Goal: Task Accomplishment & Management: Complete application form

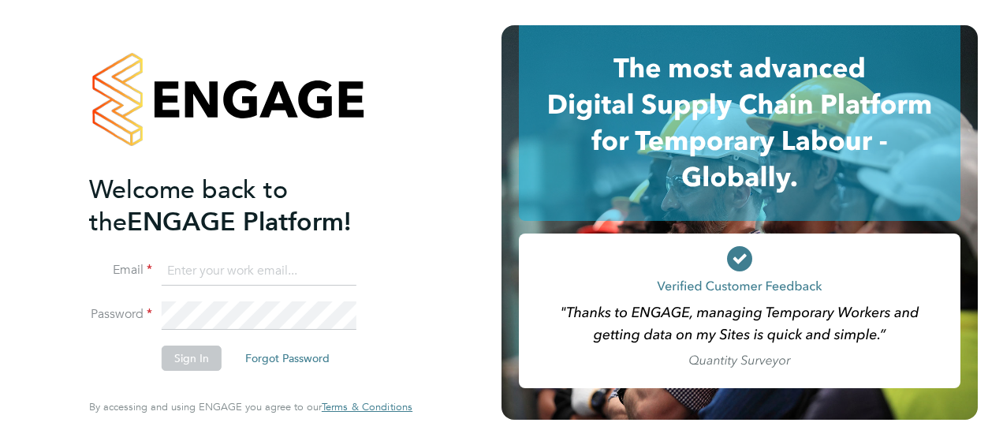
type input "pauline.fynn@yahoo.co.uk"
click at [181, 355] on button "Sign In" at bounding box center [192, 358] width 60 height 25
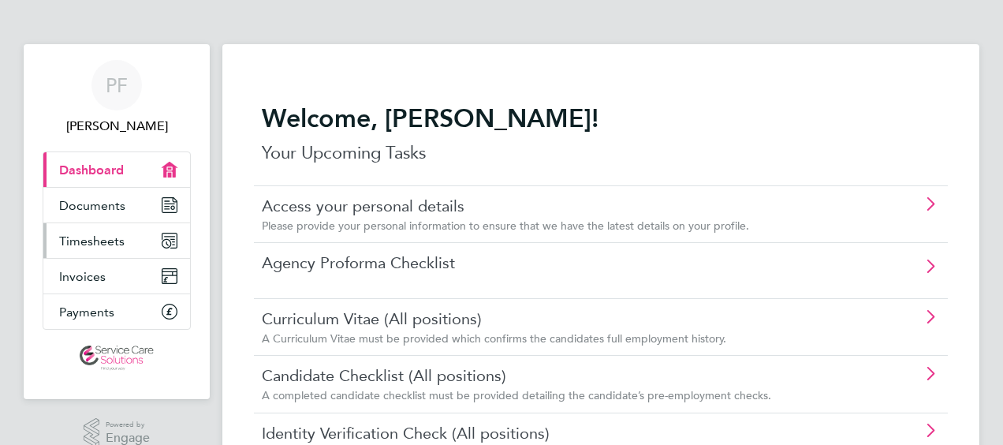
click at [167, 237] on icon "Main navigation" at bounding box center [170, 241] width 14 height 14
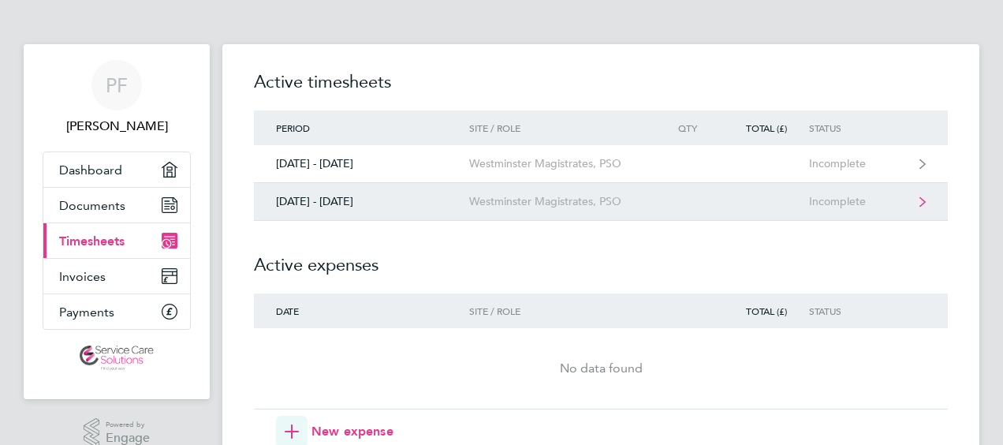
click at [375, 196] on div "[DATE] - [DATE]" at bounding box center [361, 201] width 215 height 13
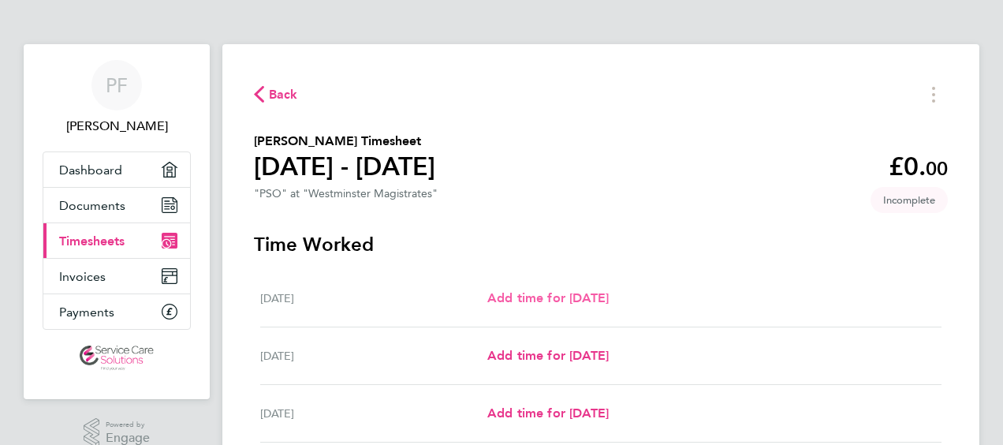
click at [506, 301] on span "Add time for [DATE]" at bounding box center [548, 297] width 121 height 15
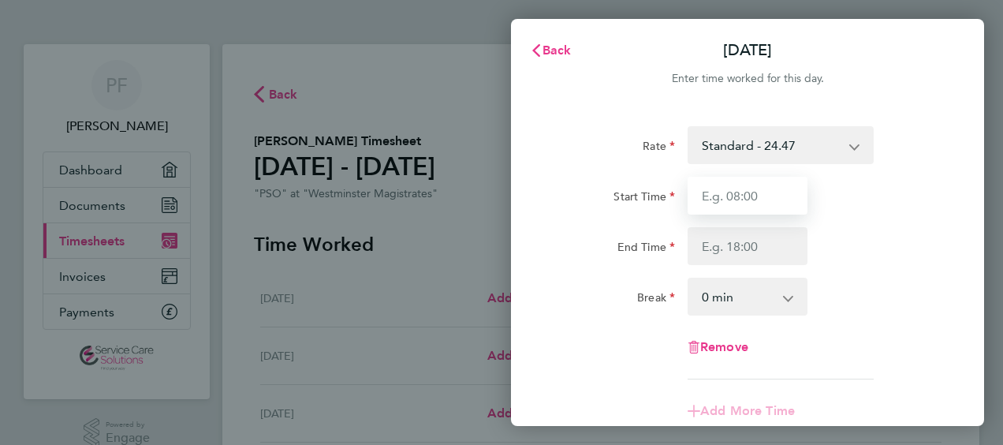
drag, startPoint x: 699, startPoint y: 200, endPoint x: 671, endPoint y: 221, distance: 35.5
click at [699, 198] on input "Start Time" at bounding box center [748, 196] width 120 height 38
type input "09:30"
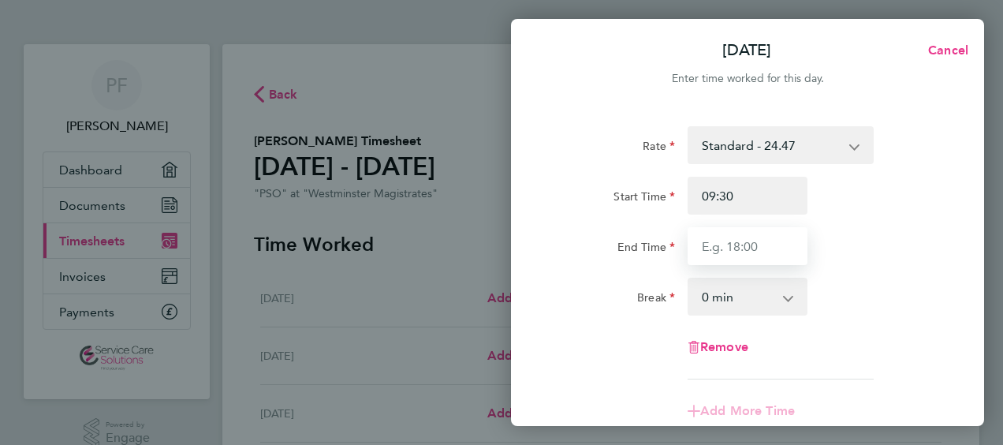
click at [696, 251] on input "End Time" at bounding box center [748, 246] width 120 height 38
type input "18:30"
click at [556, 339] on div "Rate Standard - 24.47 Start Time 09:30 End Time 18:30 Break 0 min 15 min 30 min…" at bounding box center [747, 252] width 385 height 253
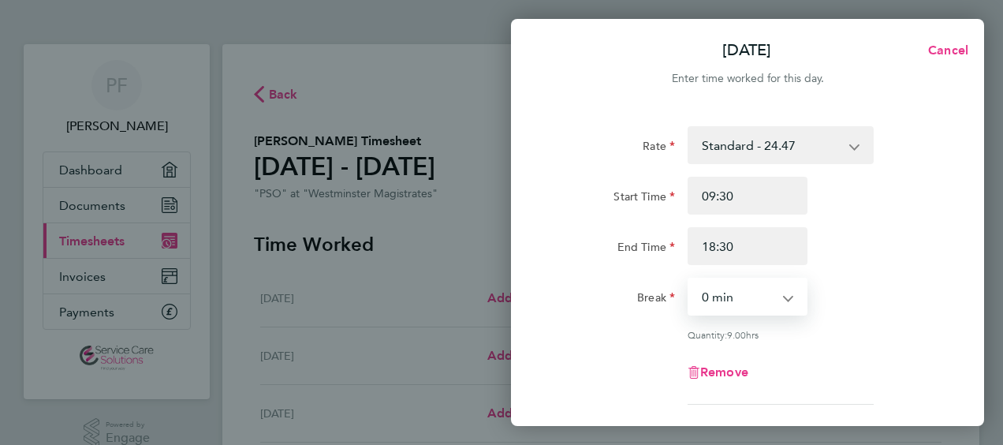
click at [726, 295] on select "0 min 15 min 30 min 45 min 60 min 75 min 90 min" at bounding box center [738, 296] width 98 height 35
select select "60"
click at [689, 279] on select "0 min 15 min 30 min 45 min 60 min 75 min 90 min" at bounding box center [738, 296] width 98 height 35
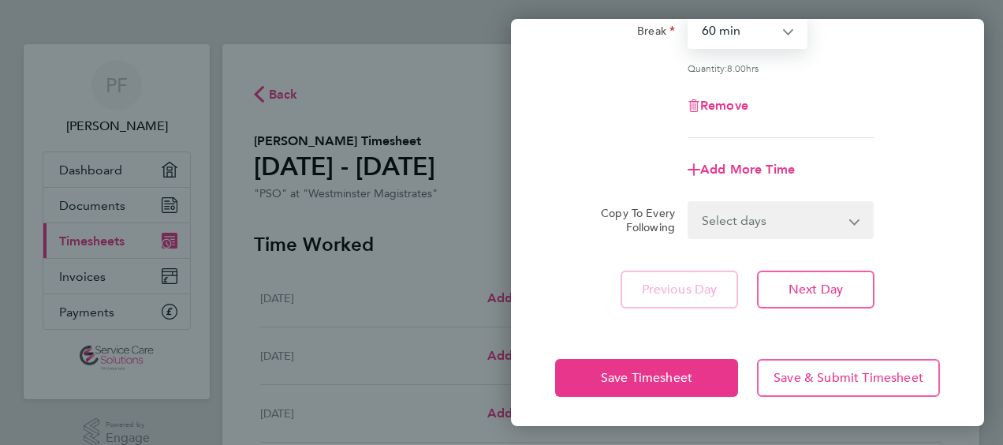
scroll to position [267, 0]
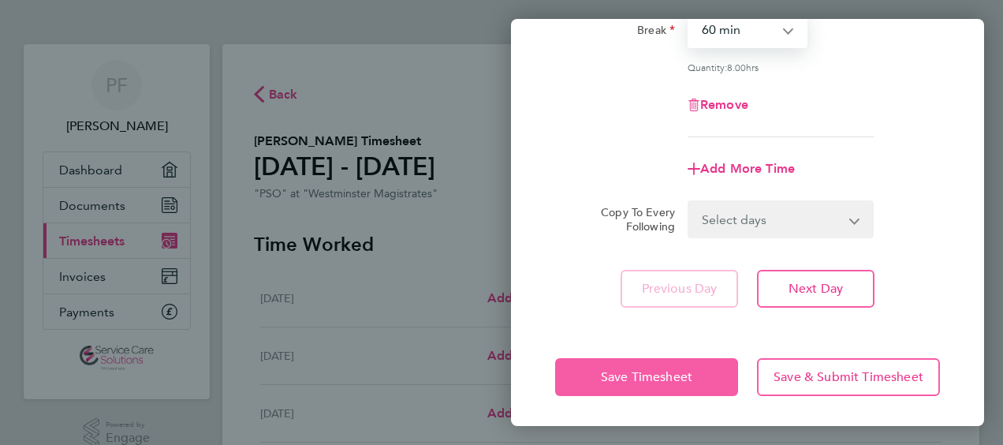
click at [651, 372] on span "Save Timesheet" at bounding box center [647, 377] width 92 height 16
